Goal: Task Accomplishment & Management: Manage account settings

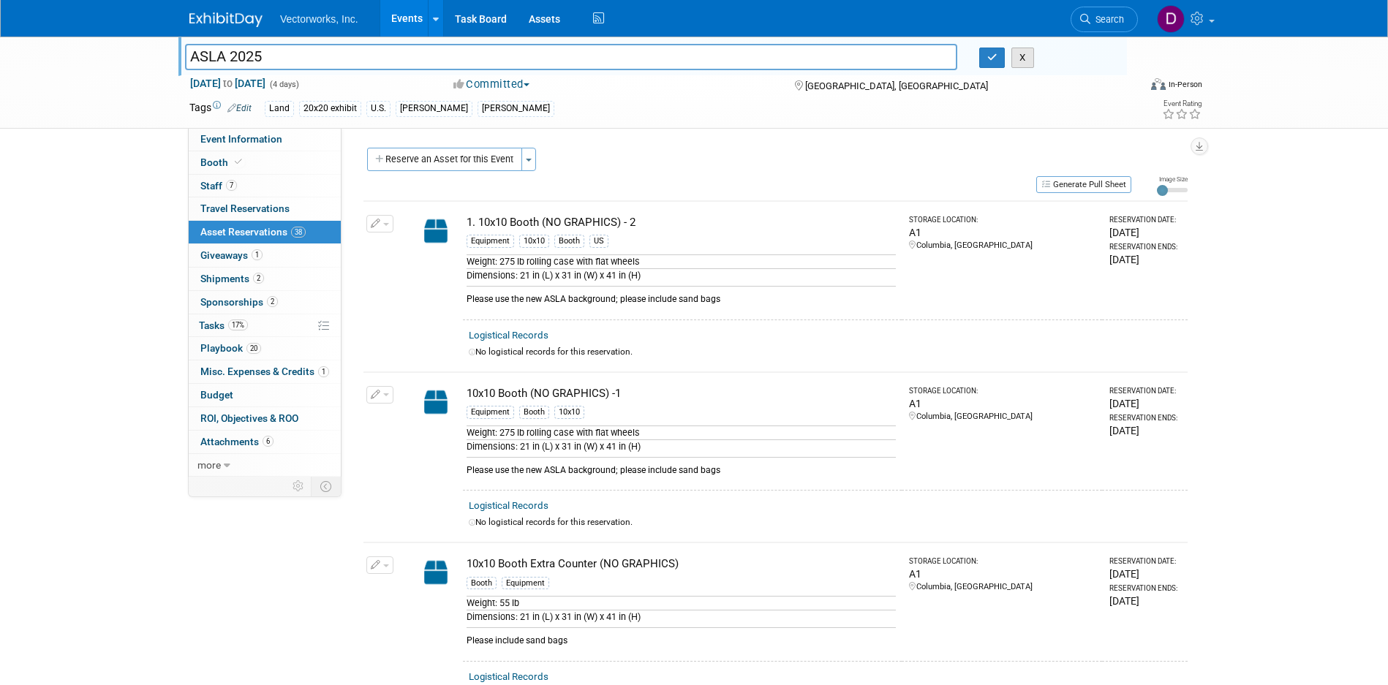
click at [1022, 55] on button "X" at bounding box center [1022, 58] width 23 height 20
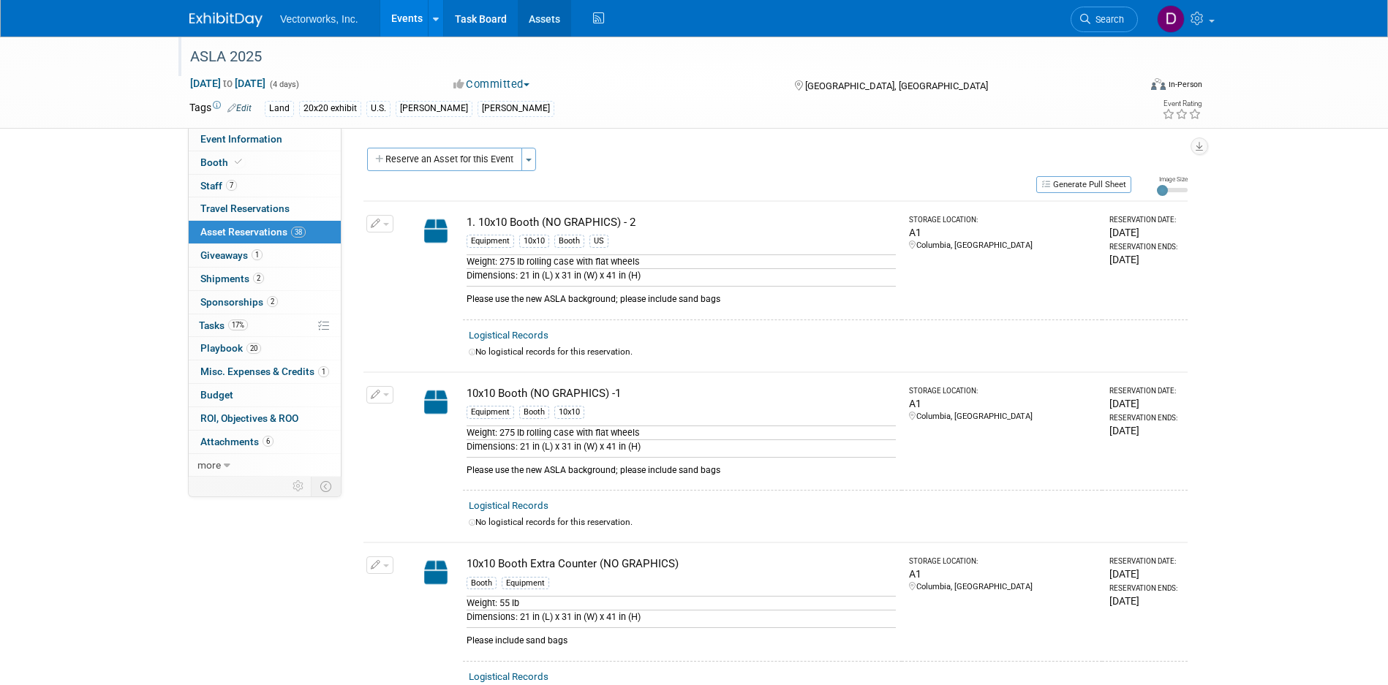
click at [546, 21] on link "Assets" at bounding box center [544, 18] width 53 height 37
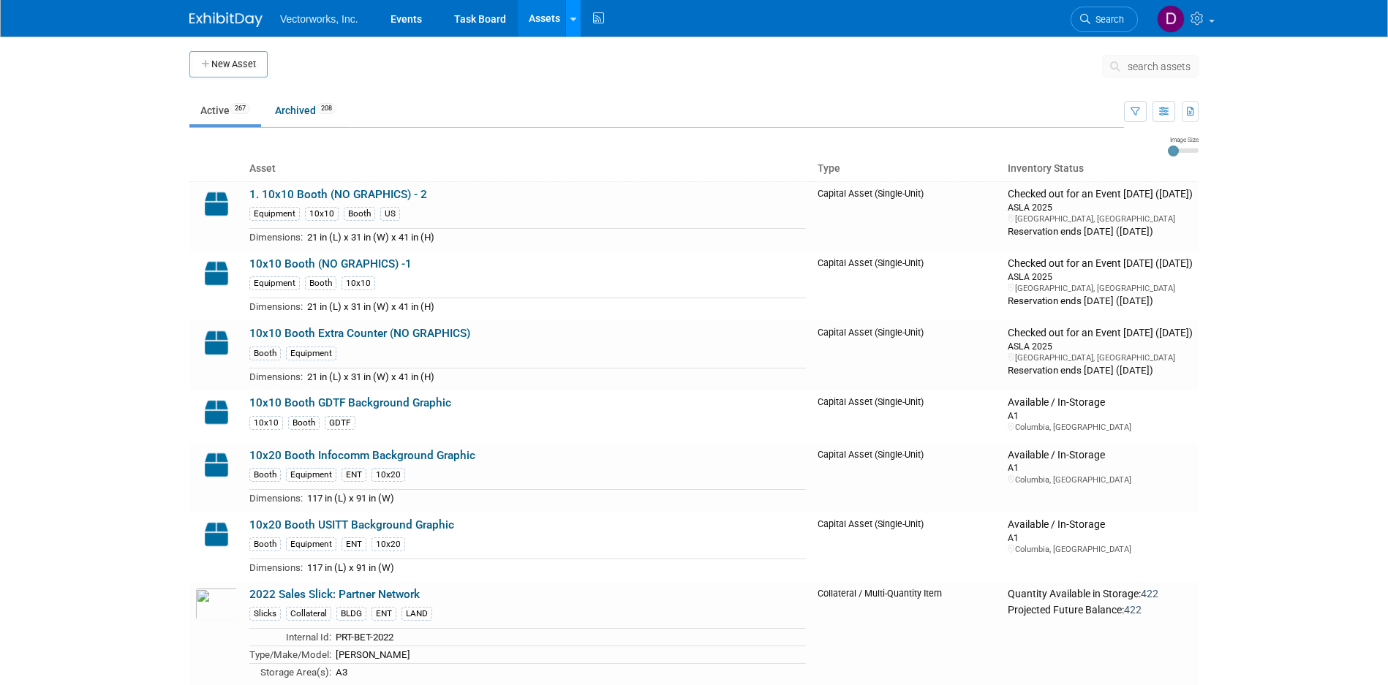
click at [574, 29] on link at bounding box center [572, 18] width 15 height 37
click at [610, 70] on link "Search Assets" at bounding box center [630, 73] width 129 height 20
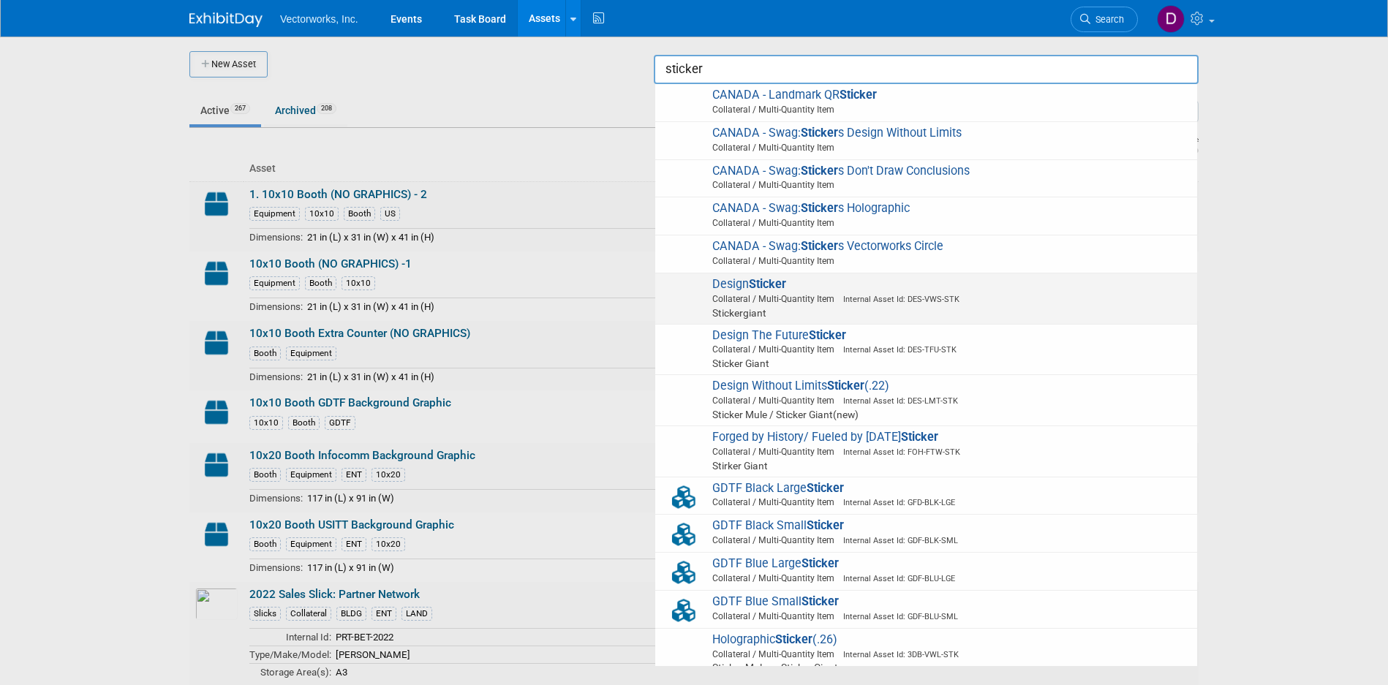
click at [809, 281] on span "Design Sticker Collateral / Multi-Quantity Item Internal Asset Id: DES-VWS-STK …" at bounding box center [925, 298] width 527 height 43
type input "Design Sticker"
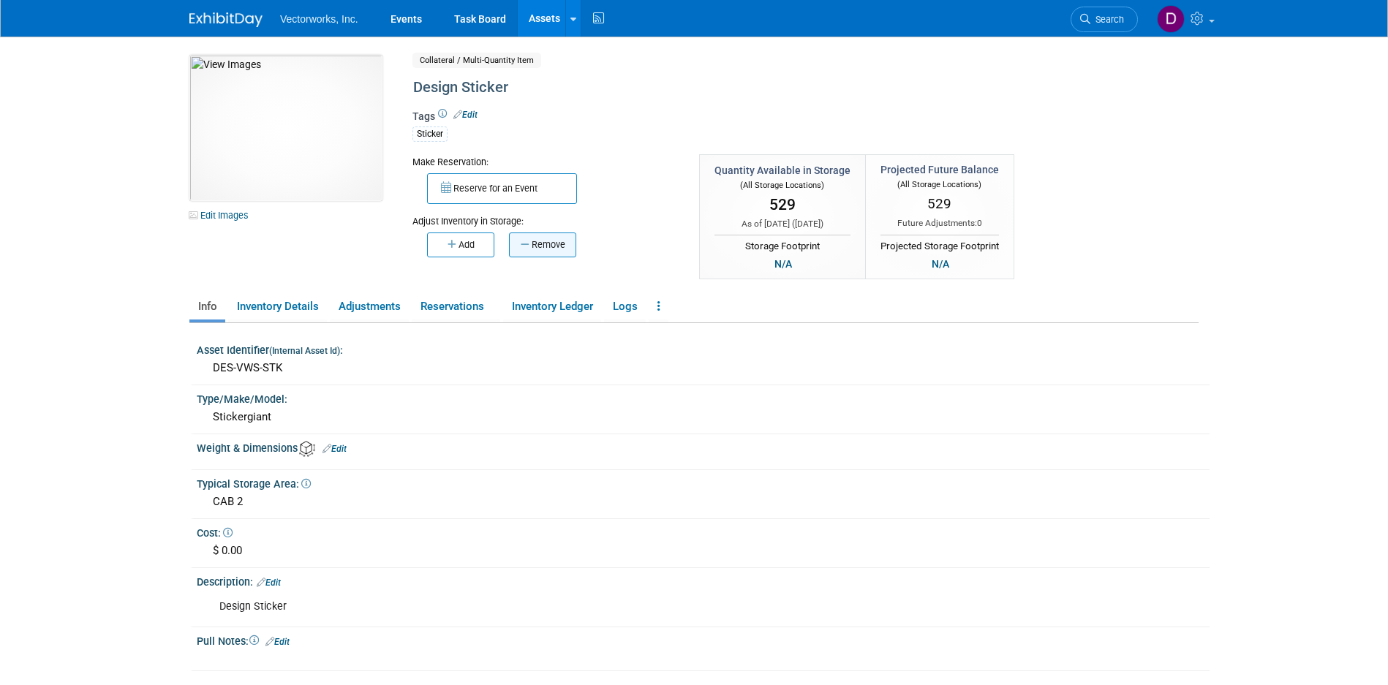
click at [549, 244] on button "Remove" at bounding box center [542, 244] width 67 height 25
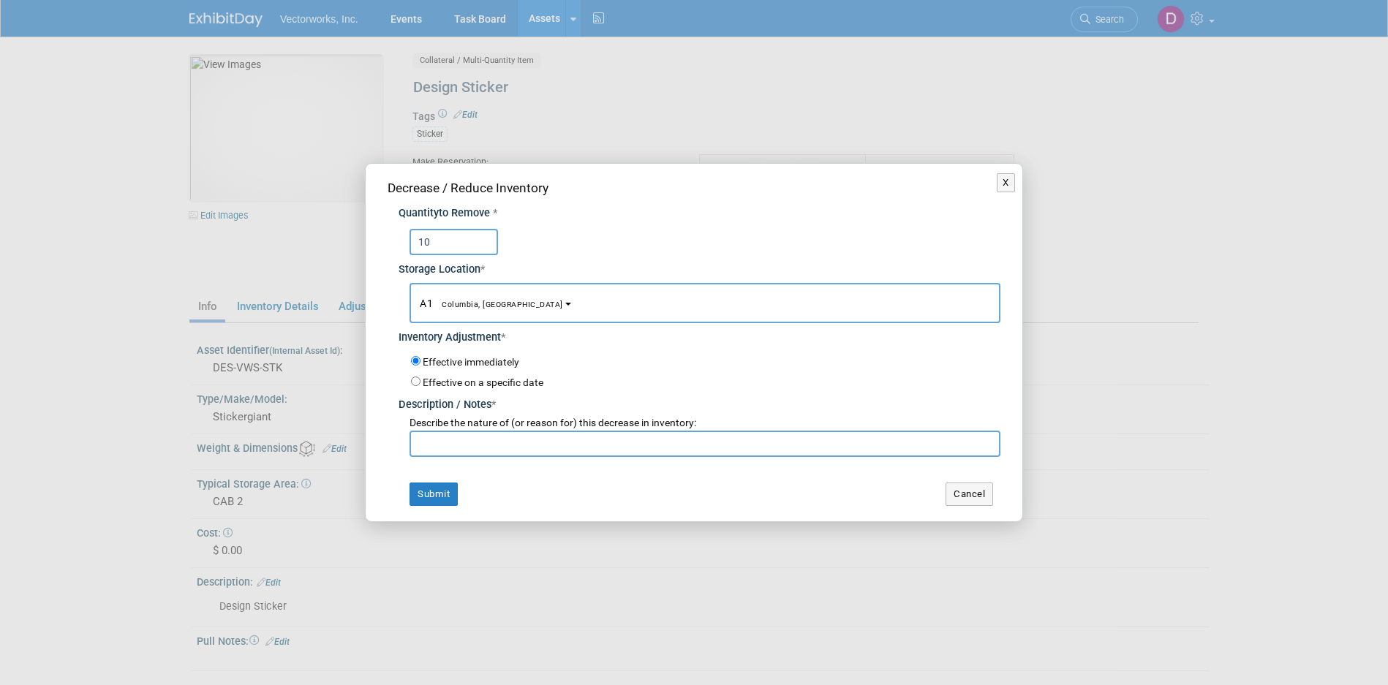
type input "10"
click at [500, 306] on button "A1 Columbia, [GEOGRAPHIC_DATA]" at bounding box center [704, 303] width 591 height 40
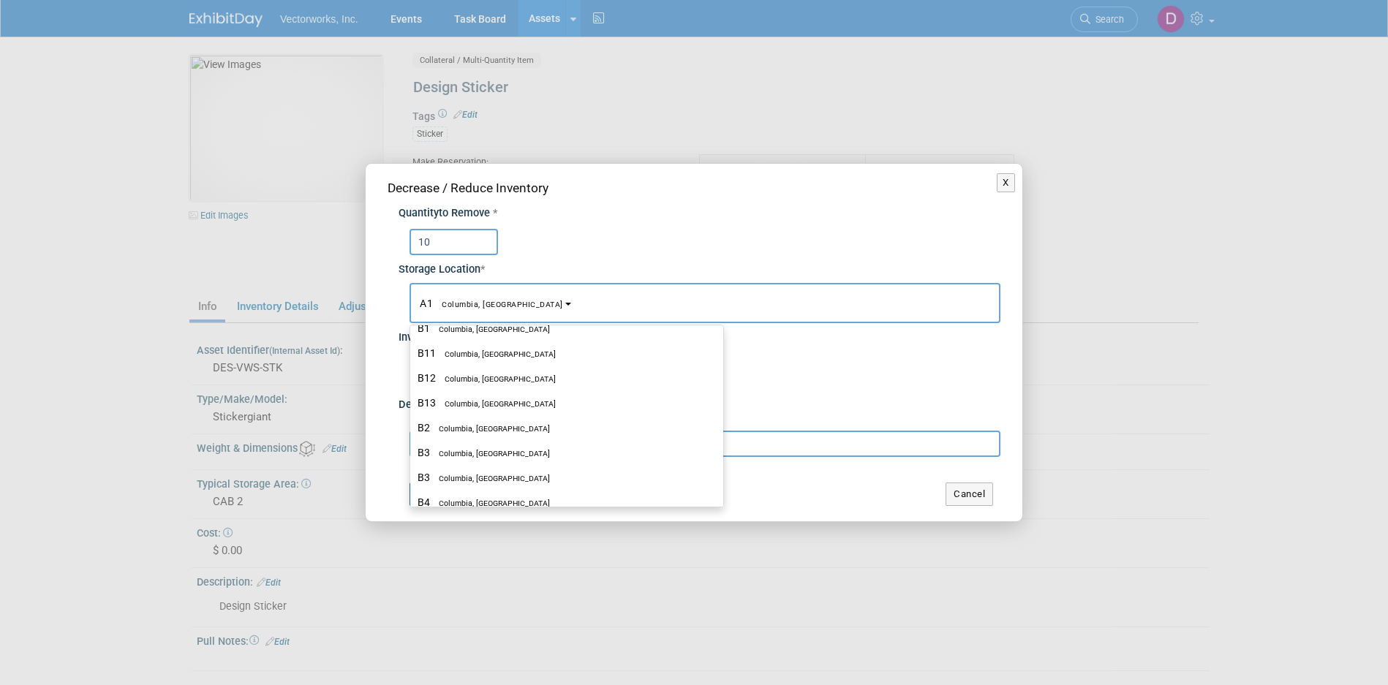
scroll to position [216, 0]
click at [446, 500] on label "CAB 2 Columbia, [GEOGRAPHIC_DATA]" at bounding box center [562, 498] width 291 height 19
click at [412, 500] on input "CAB 2 Columbia, [GEOGRAPHIC_DATA]" at bounding box center [408, 499] width 10 height 10
select select "11222717"
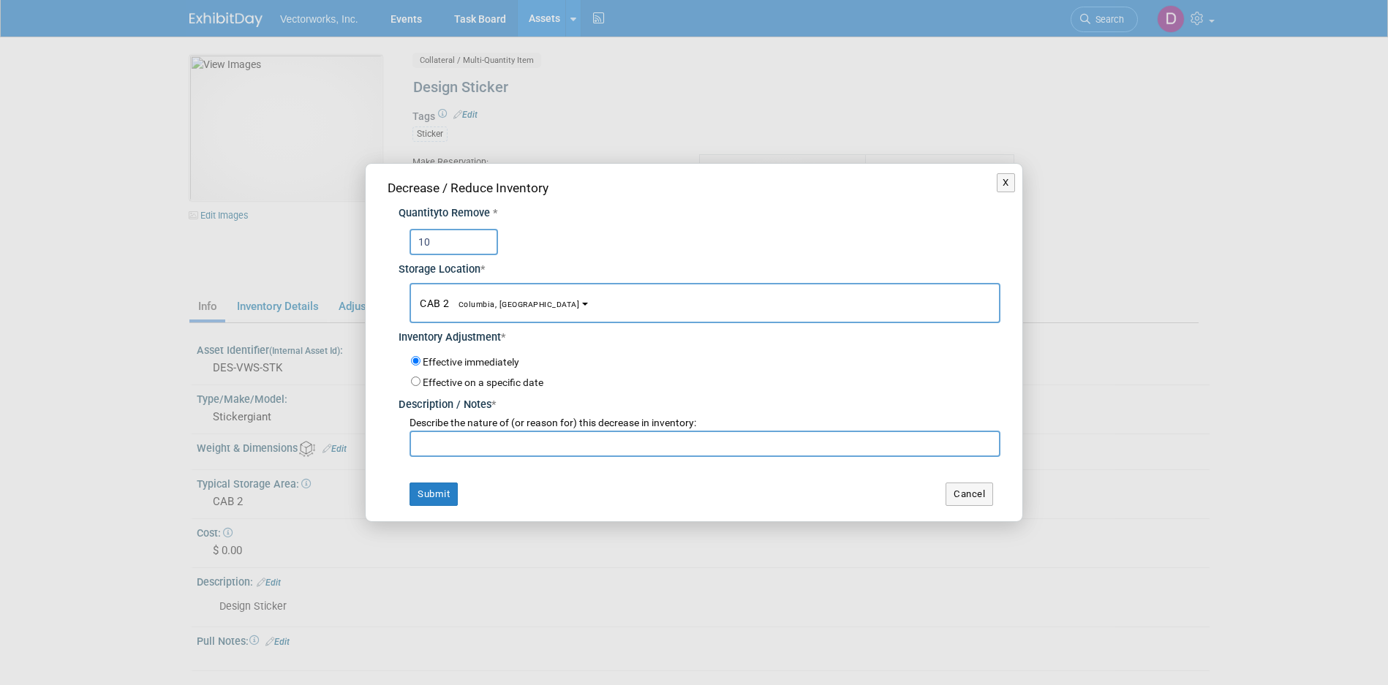
click at [449, 443] on input "text" at bounding box center [704, 444] width 591 height 26
type input "Jira EVENTS-"
click at [966, 486] on button "Cancel" at bounding box center [969, 494] width 48 height 23
